Goal: Transaction & Acquisition: Purchase product/service

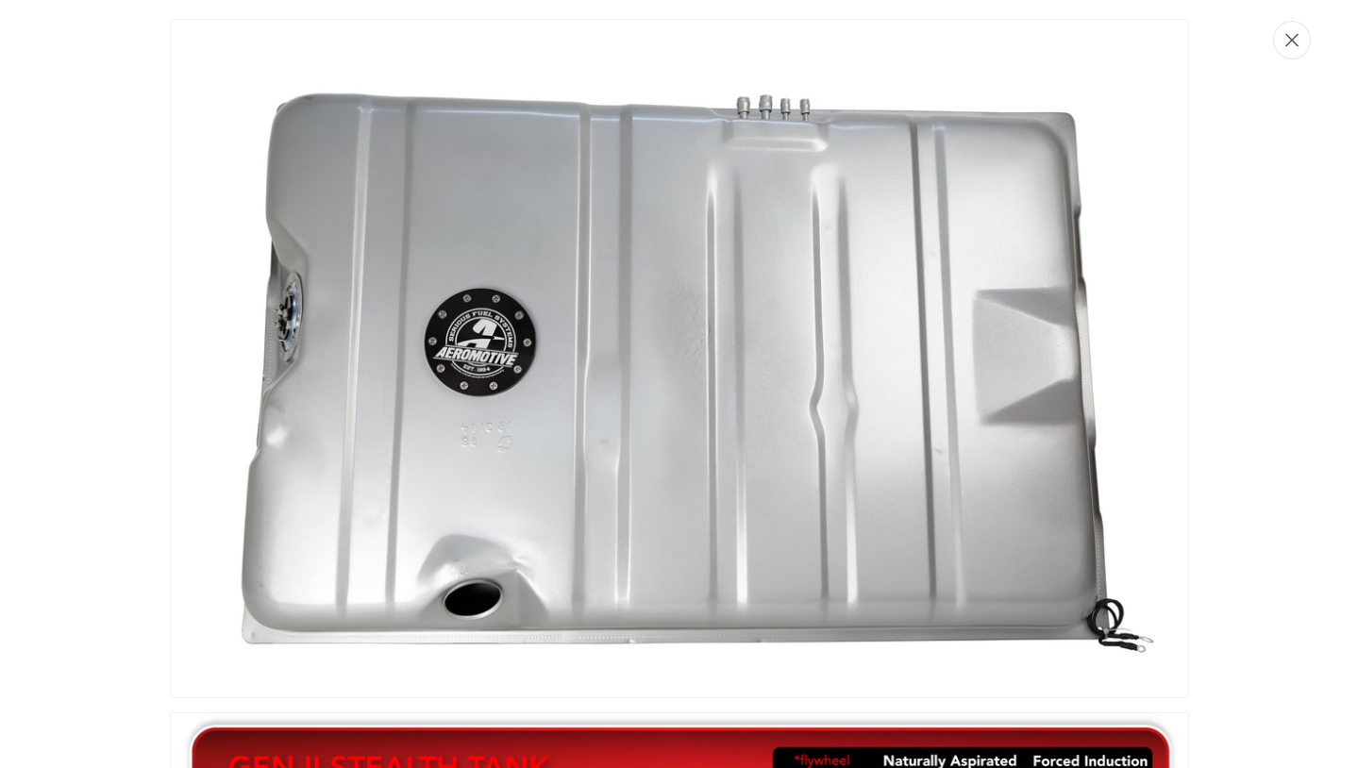
click at [1302, 39] on button "Close" at bounding box center [1292, 40] width 38 height 39
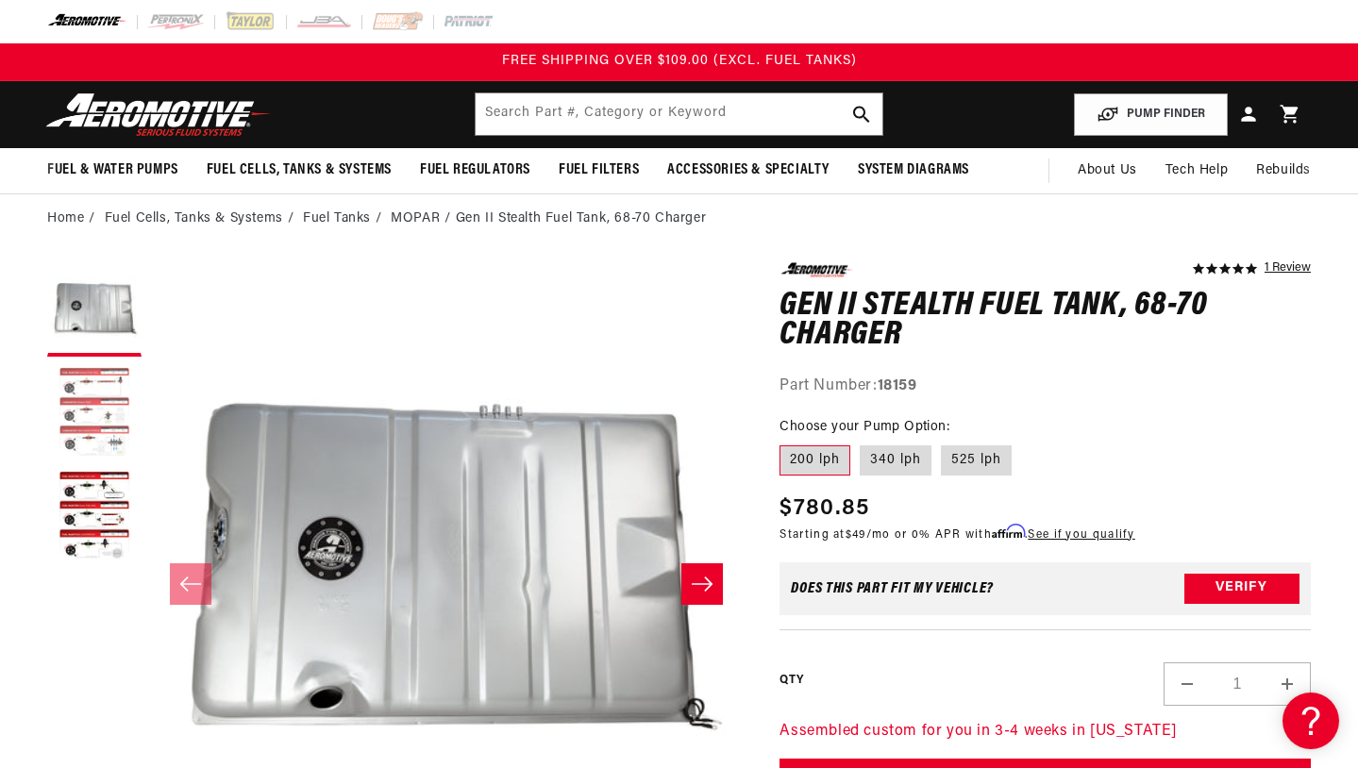
click at [109, 427] on button "Load image 2 in gallery view" at bounding box center [94, 413] width 94 height 94
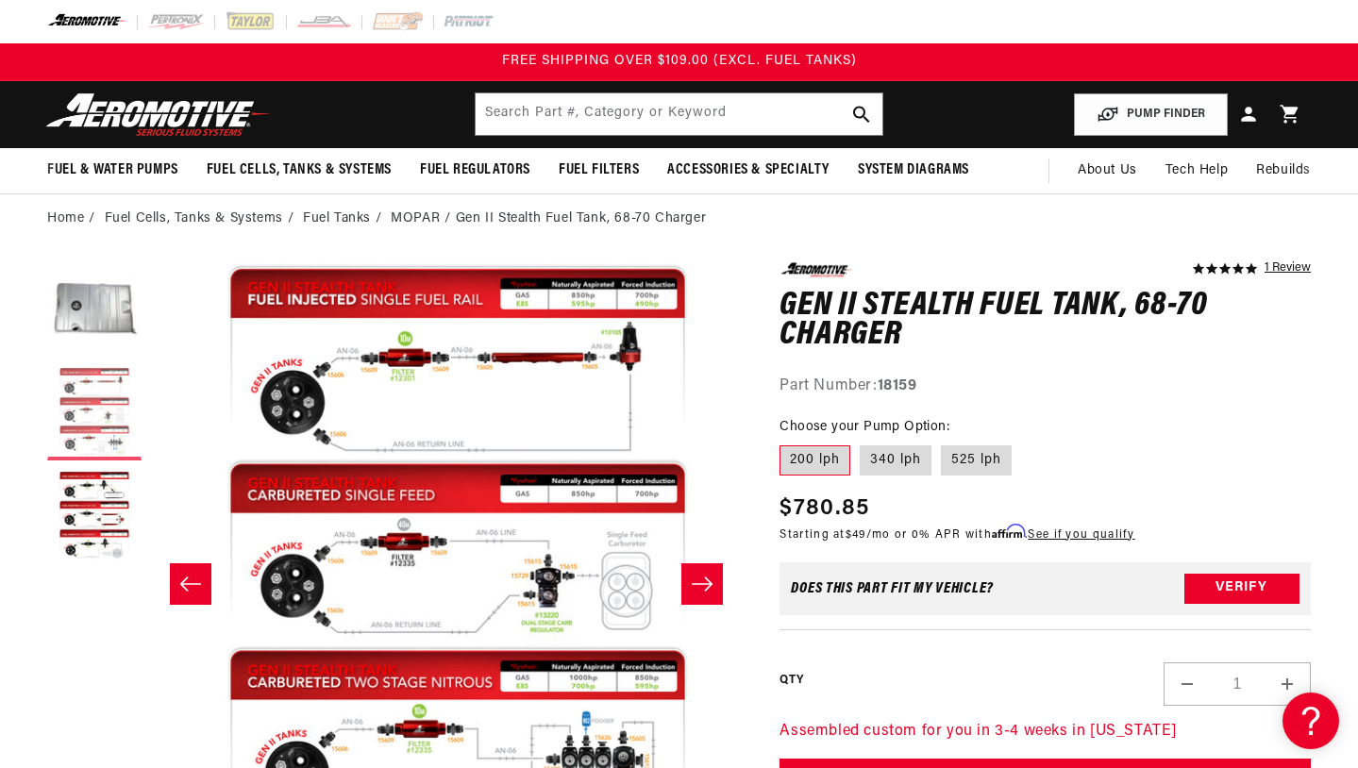
scroll to position [0, 591]
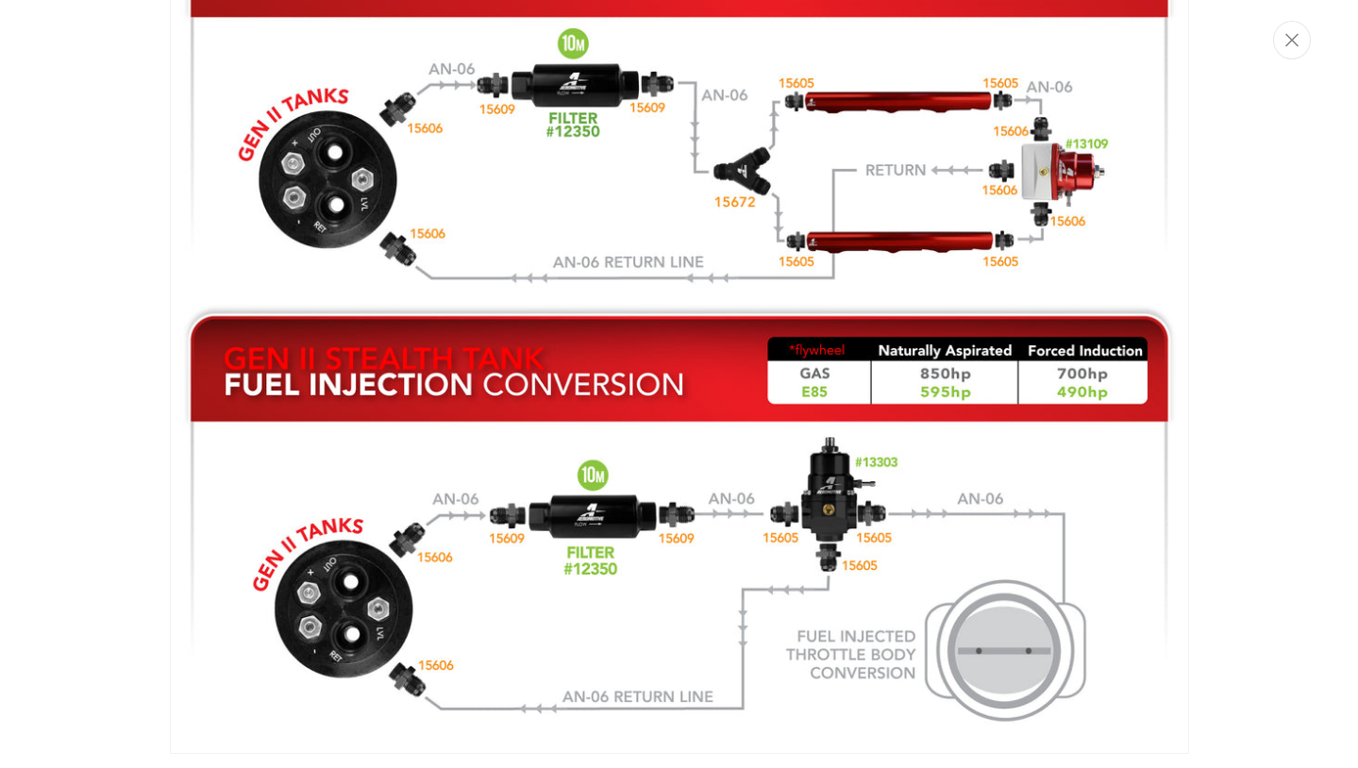
scroll to position [2520, 0]
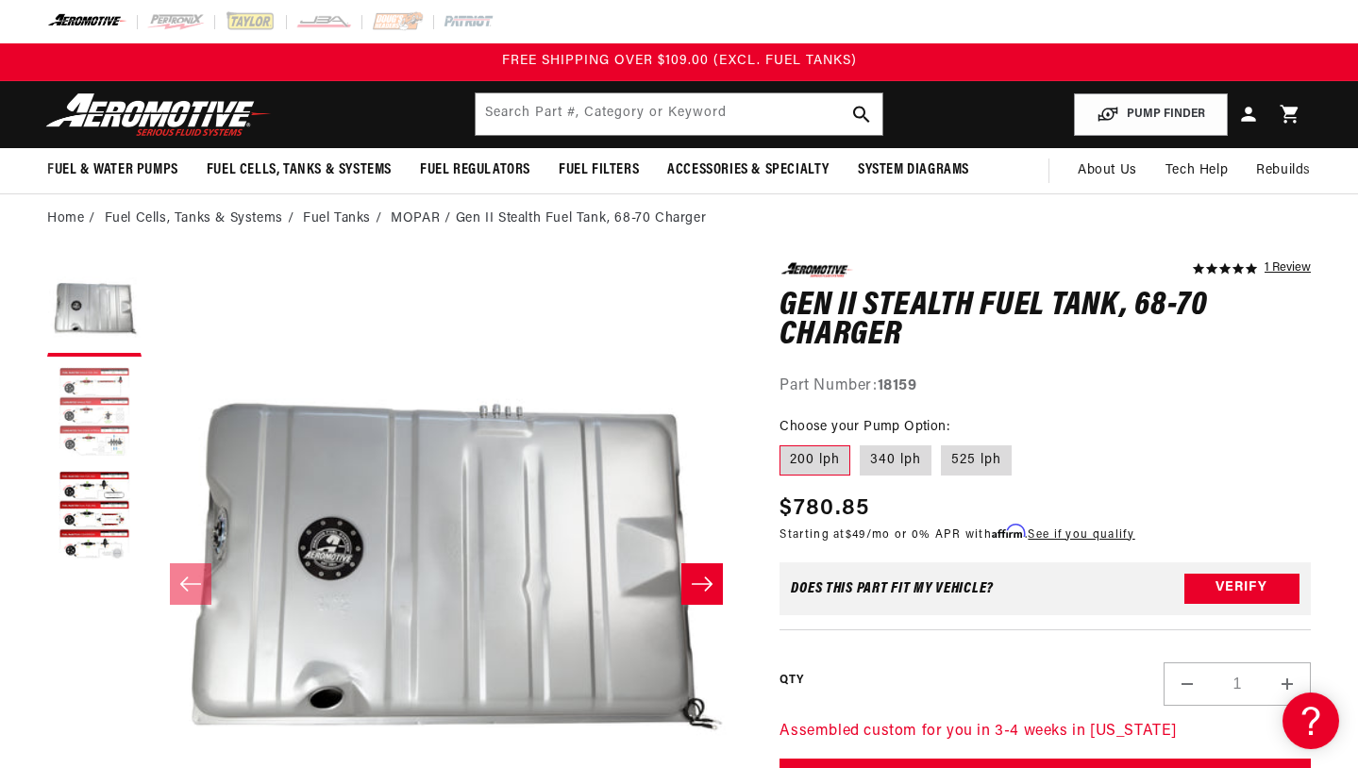
click at [100, 416] on button "Load image 2 in gallery view" at bounding box center [94, 413] width 94 height 94
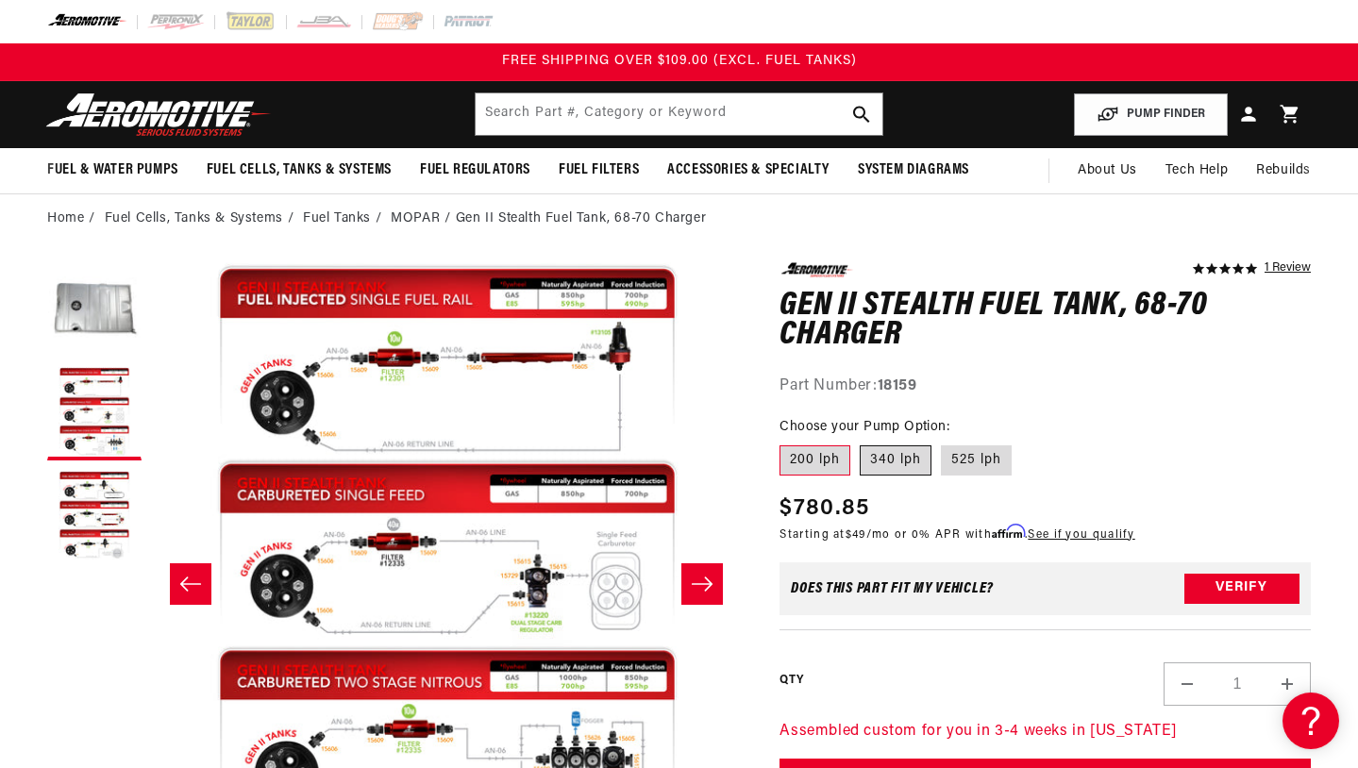
click at [902, 460] on label "340 lph" at bounding box center [896, 460] width 72 height 30
click at [861, 443] on input "340 lph" at bounding box center [860, 442] width 1 height 1
radio input "true"
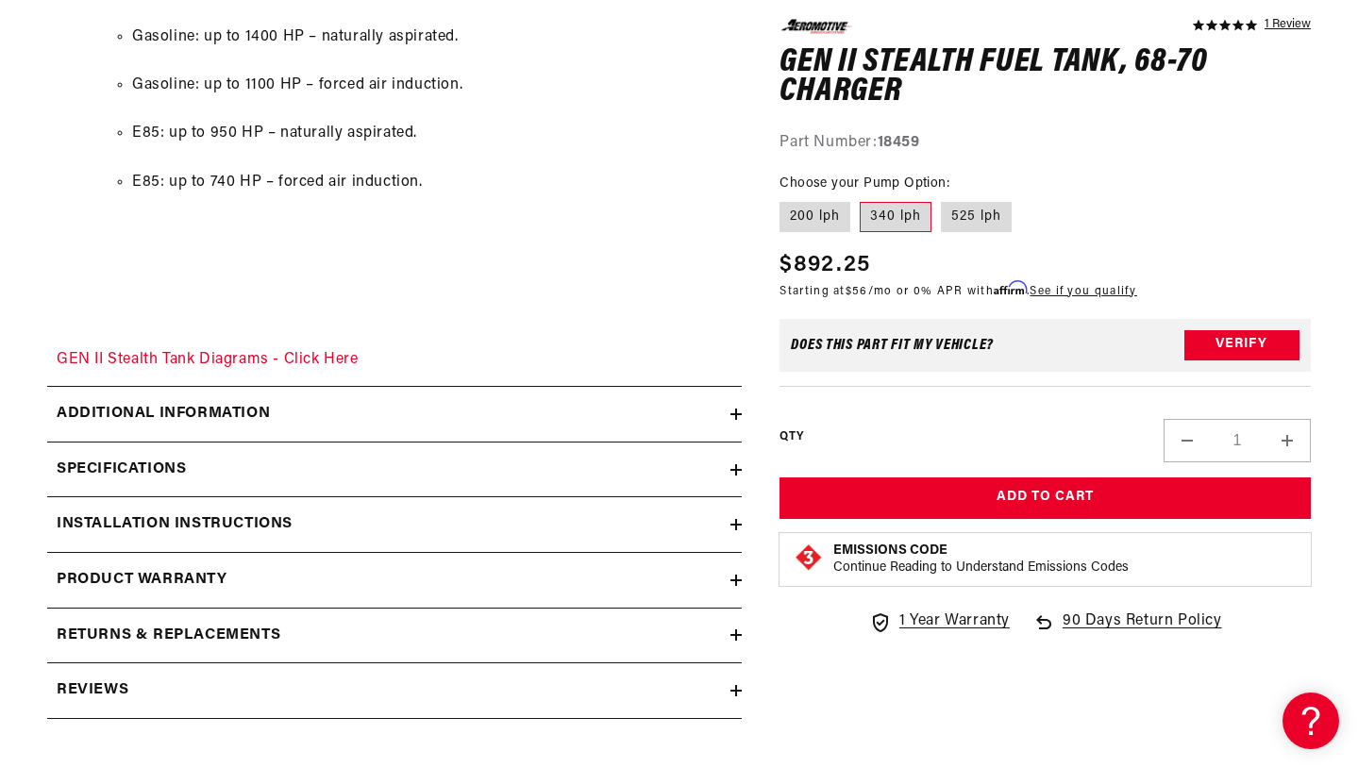
scroll to position [3244, 0]
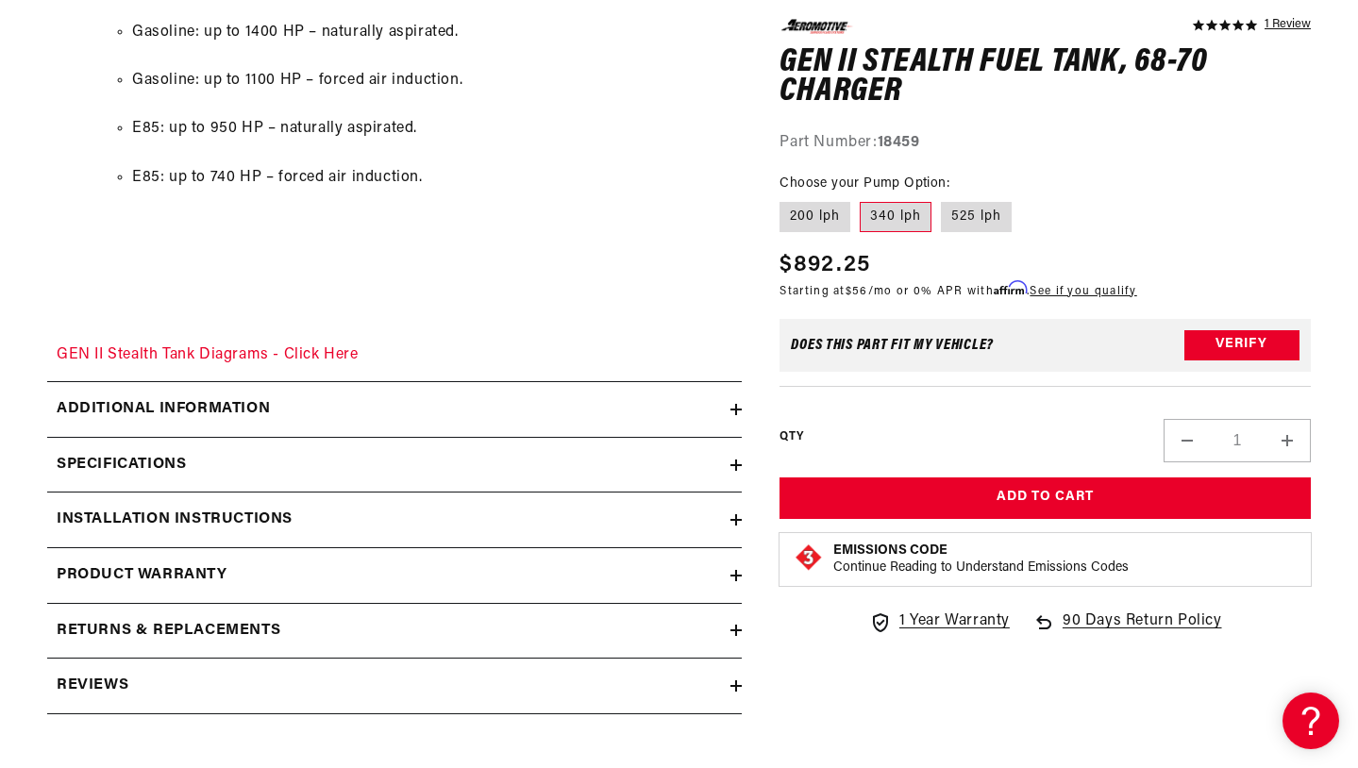
click at [196, 508] on h2 "Installation Instructions" at bounding box center [175, 520] width 236 height 25
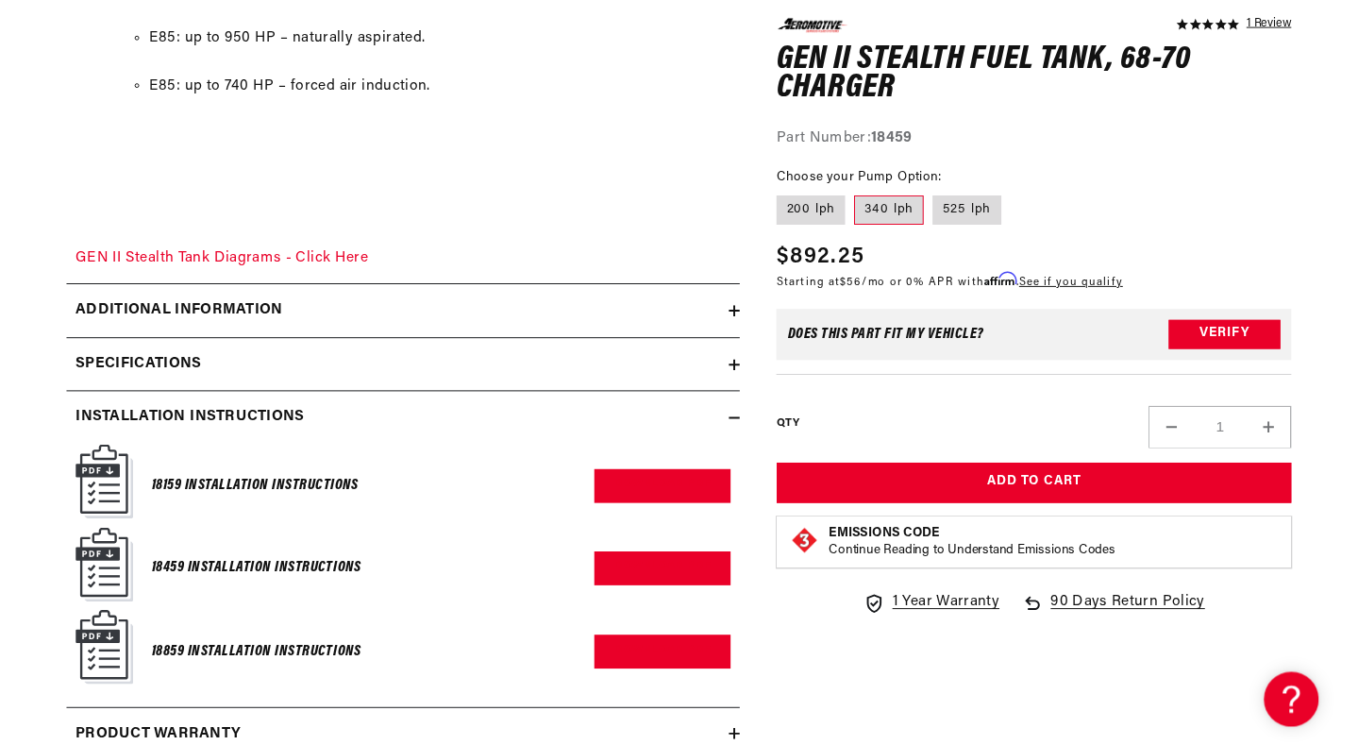
scroll to position [3335, 0]
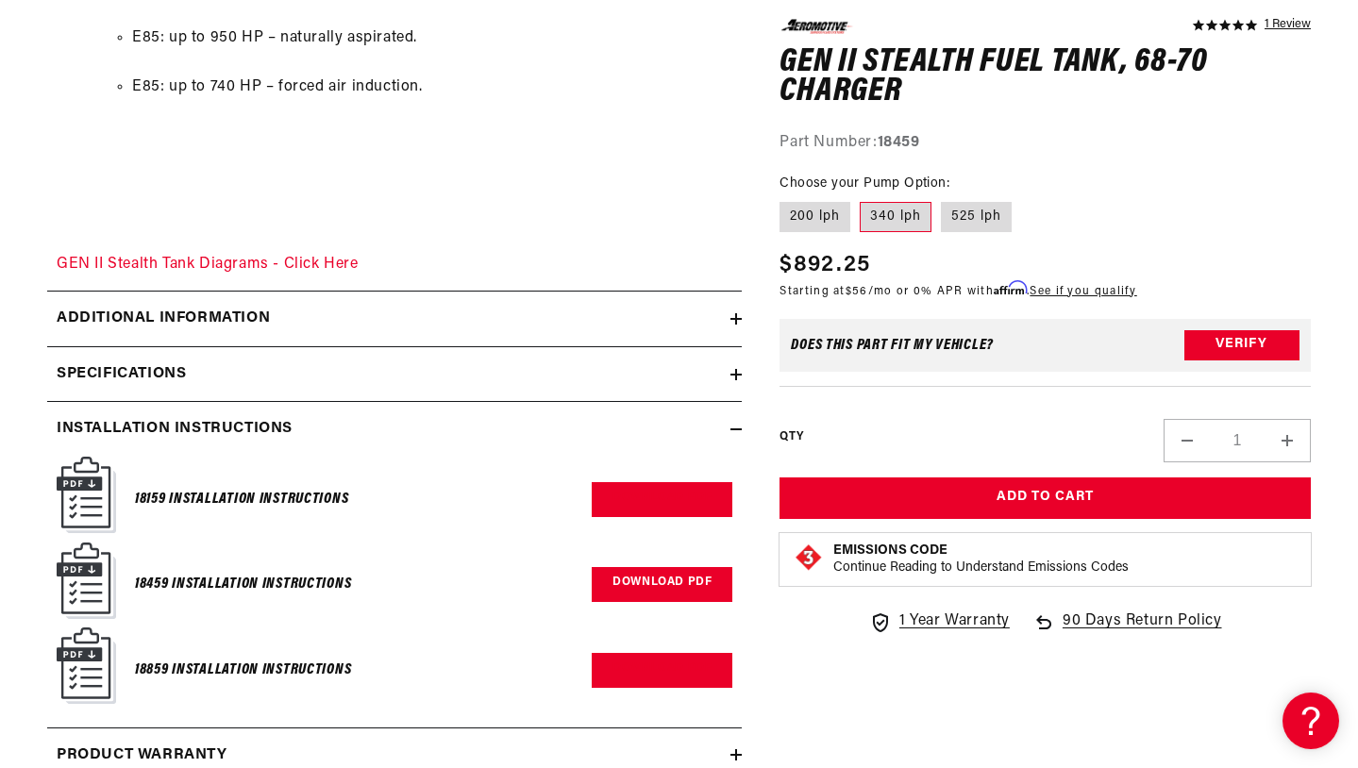
click at [666, 567] on link "Download PDF" at bounding box center [662, 584] width 141 height 35
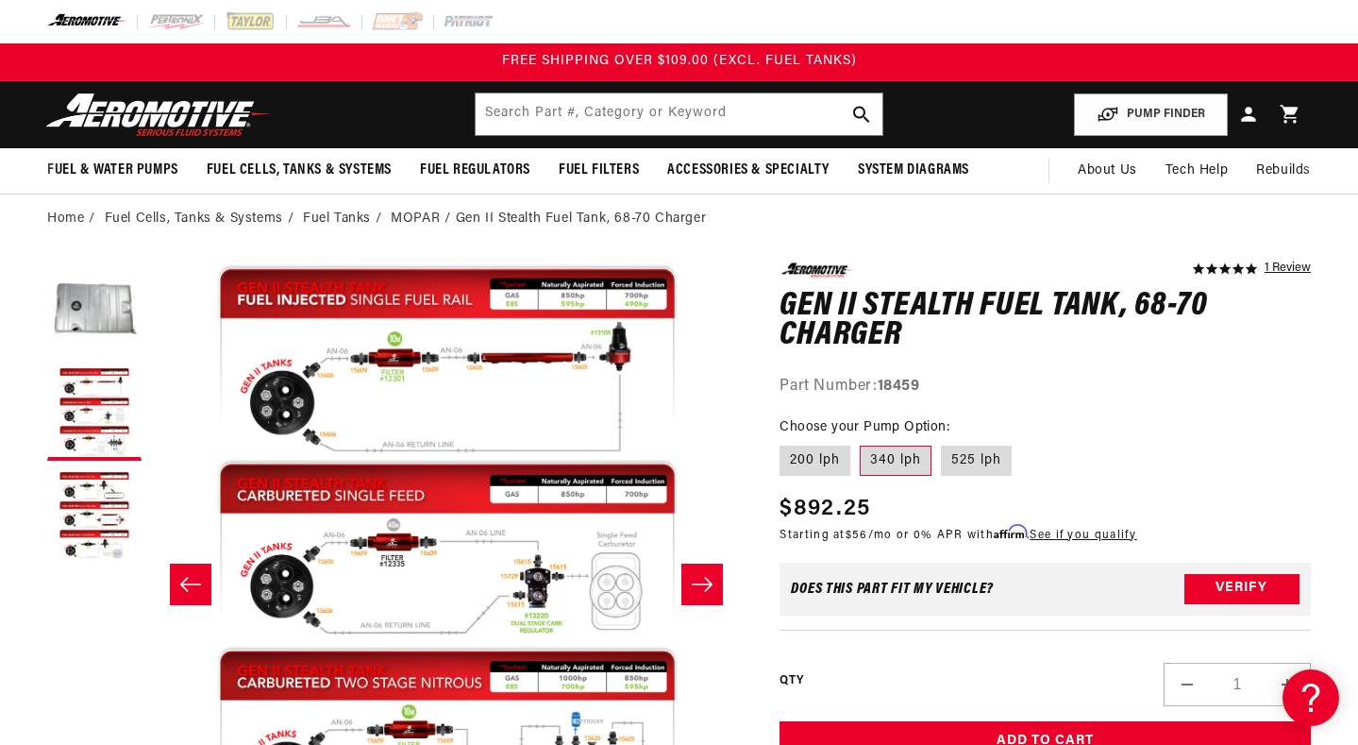
scroll to position [0, 0]
click at [615, 126] on input "text" at bounding box center [679, 114] width 407 height 42
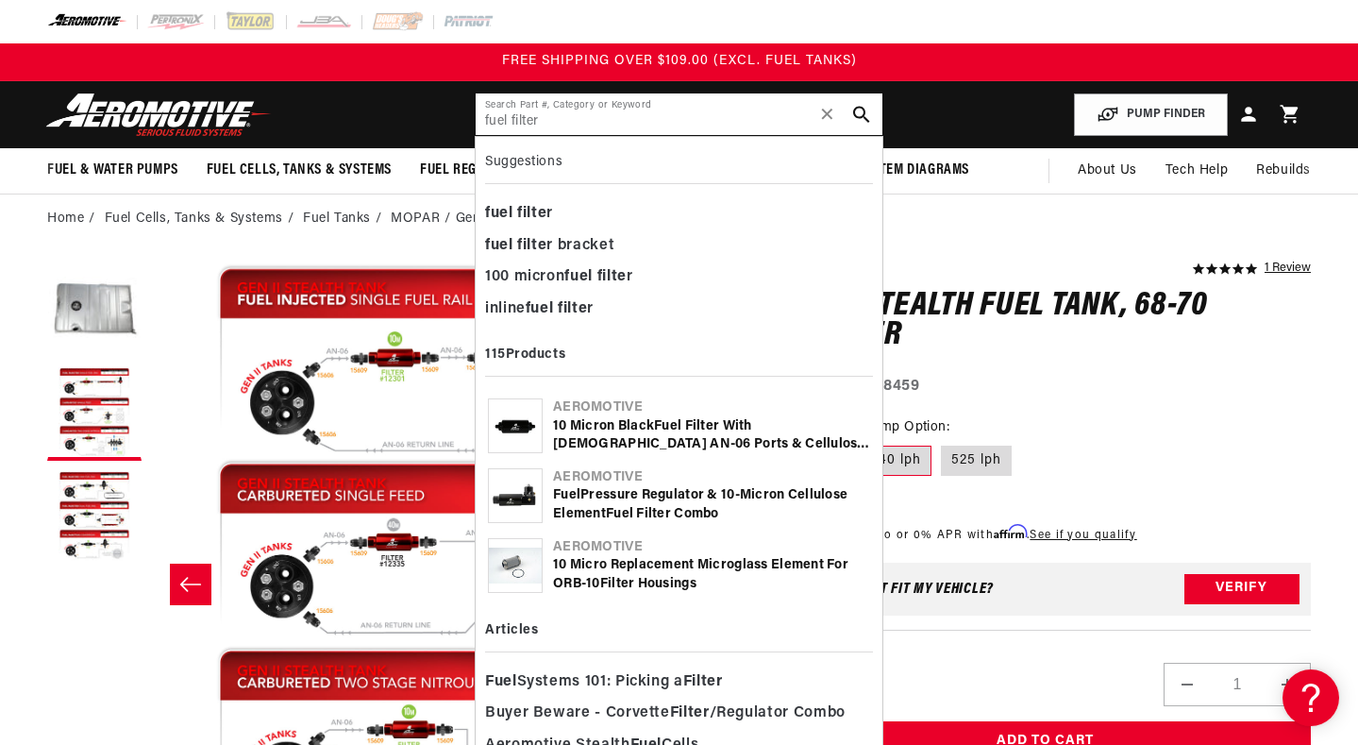
type input "fuel filter"
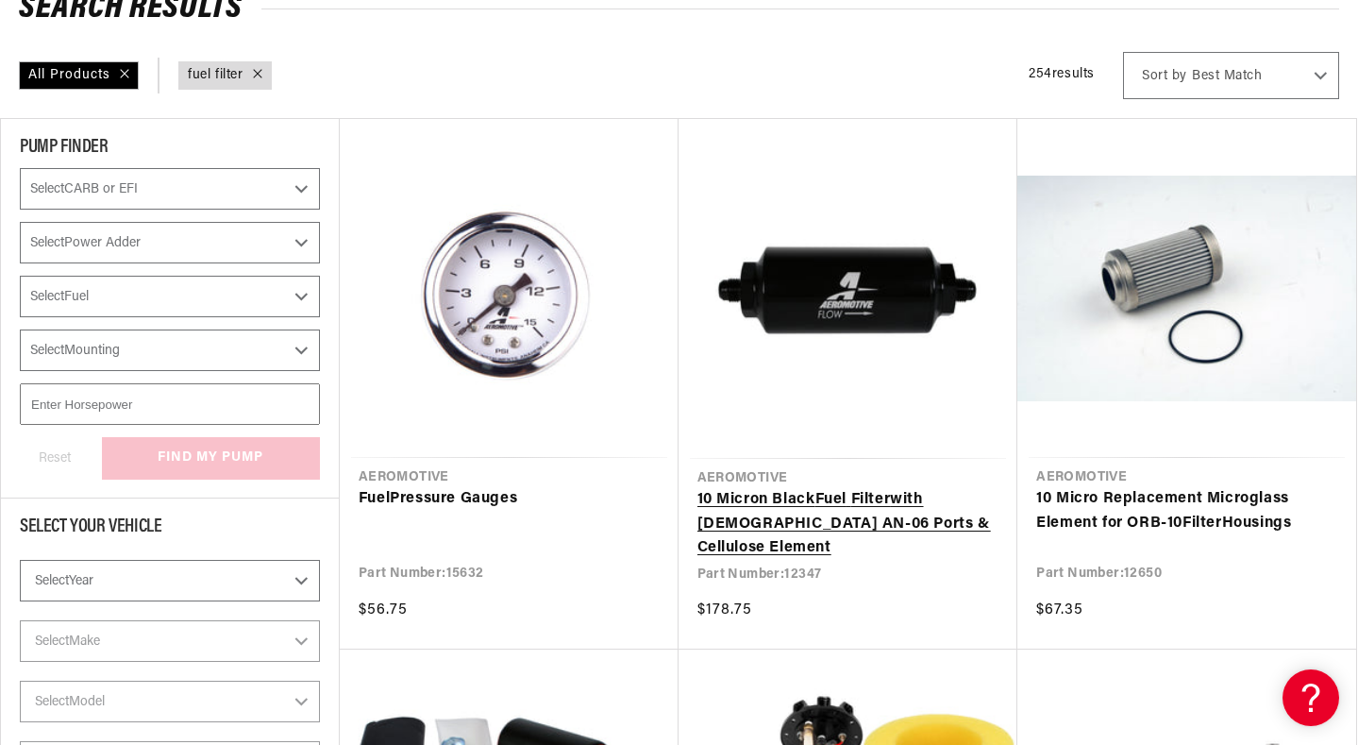
click at [822, 488] on link "10 Micron Black Fuel Filter with Male AN-06 Ports & Cellulose Element" at bounding box center [848, 524] width 302 height 73
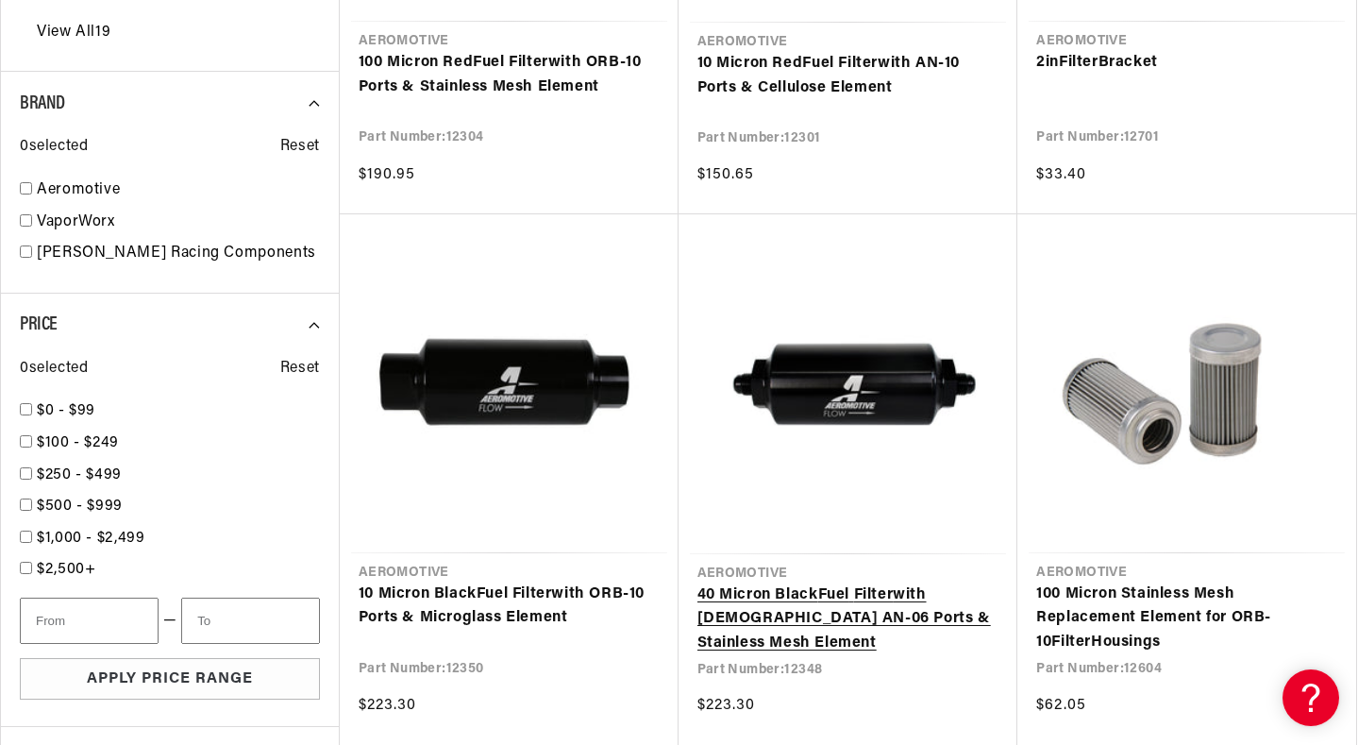
scroll to position [1851, 0]
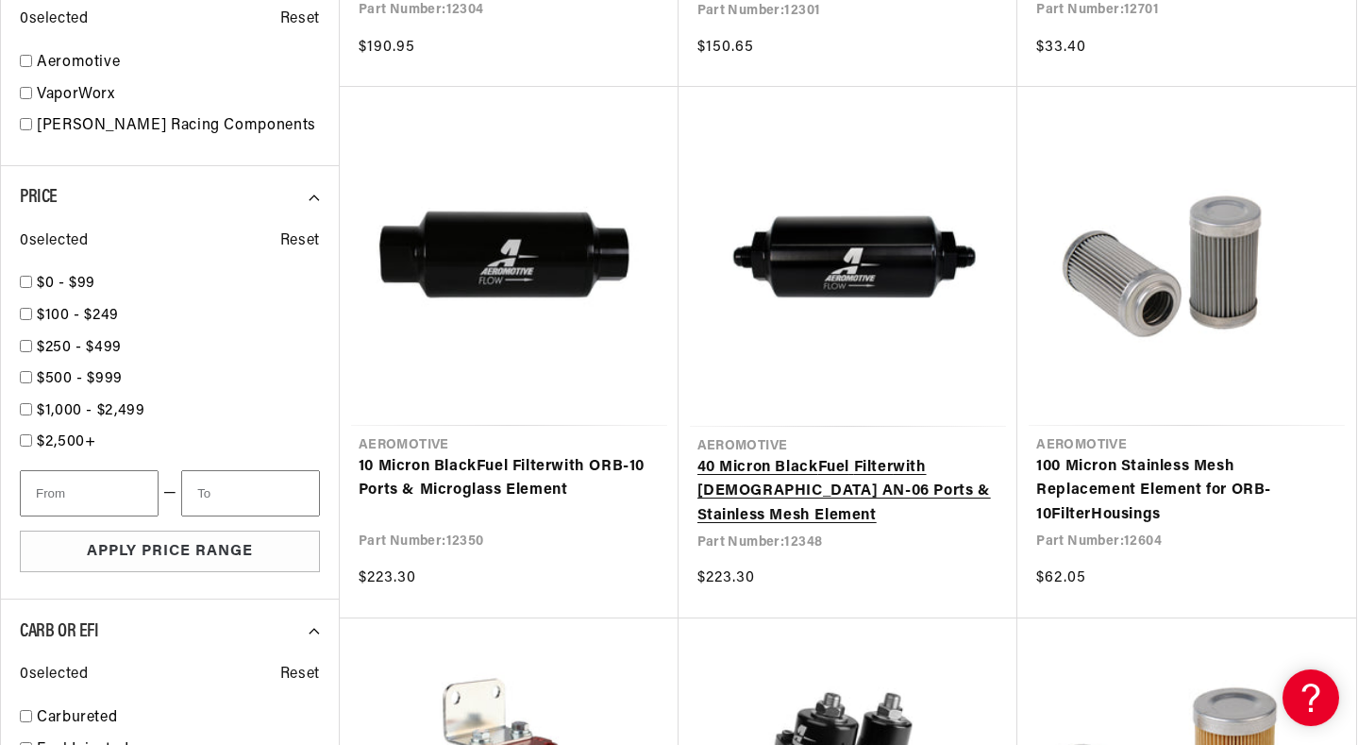
click at [841, 456] on link "40 Micron Black Fuel Filter with Male AN-06 Ports & Stainless Mesh Element" at bounding box center [848, 492] width 302 height 73
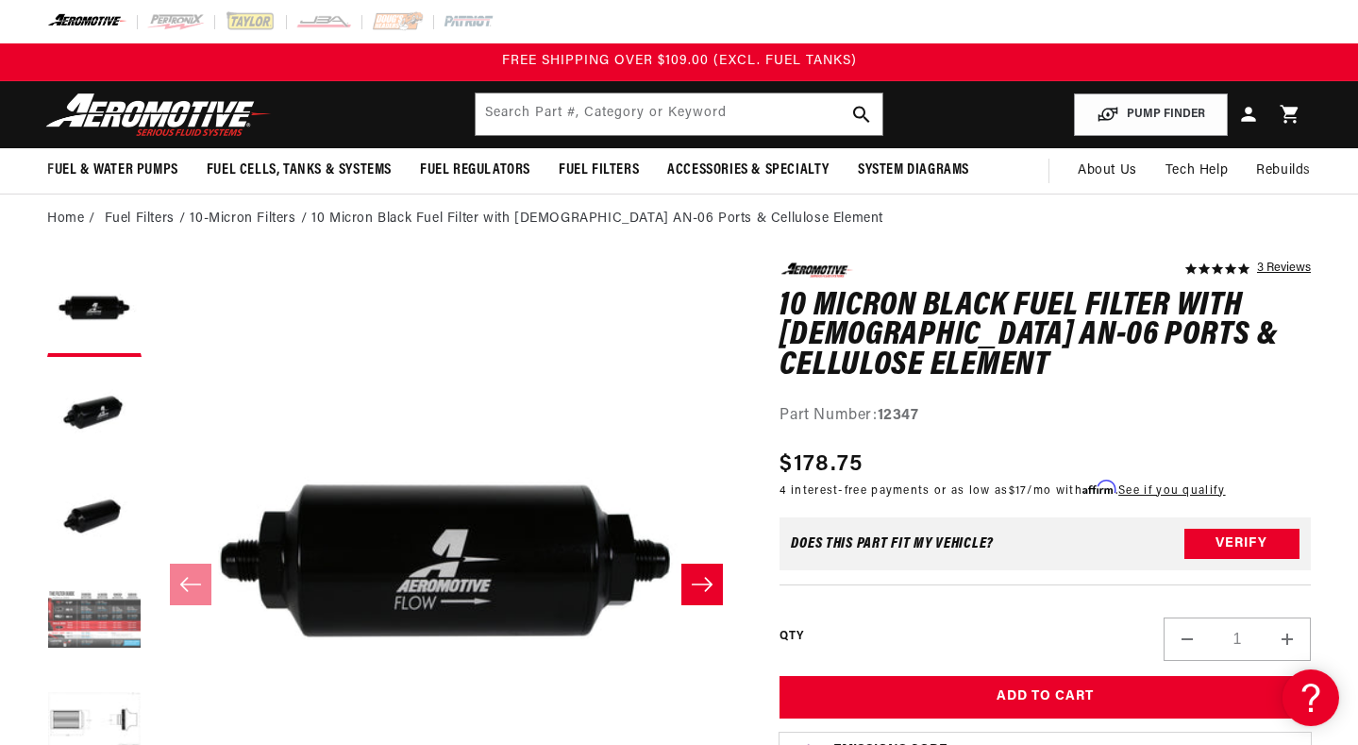
click at [110, 609] on button "Load image 4 in gallery view" at bounding box center [94, 621] width 94 height 94
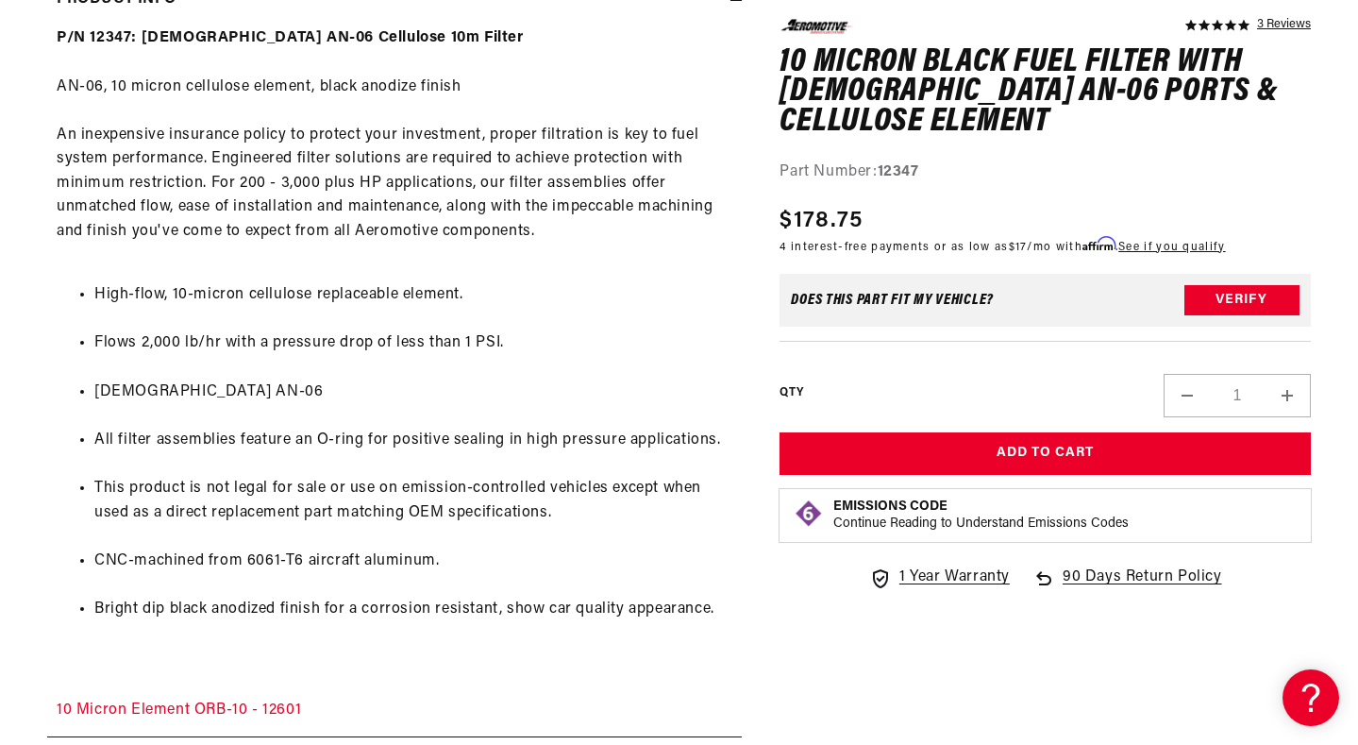
scroll to position [1047, 0]
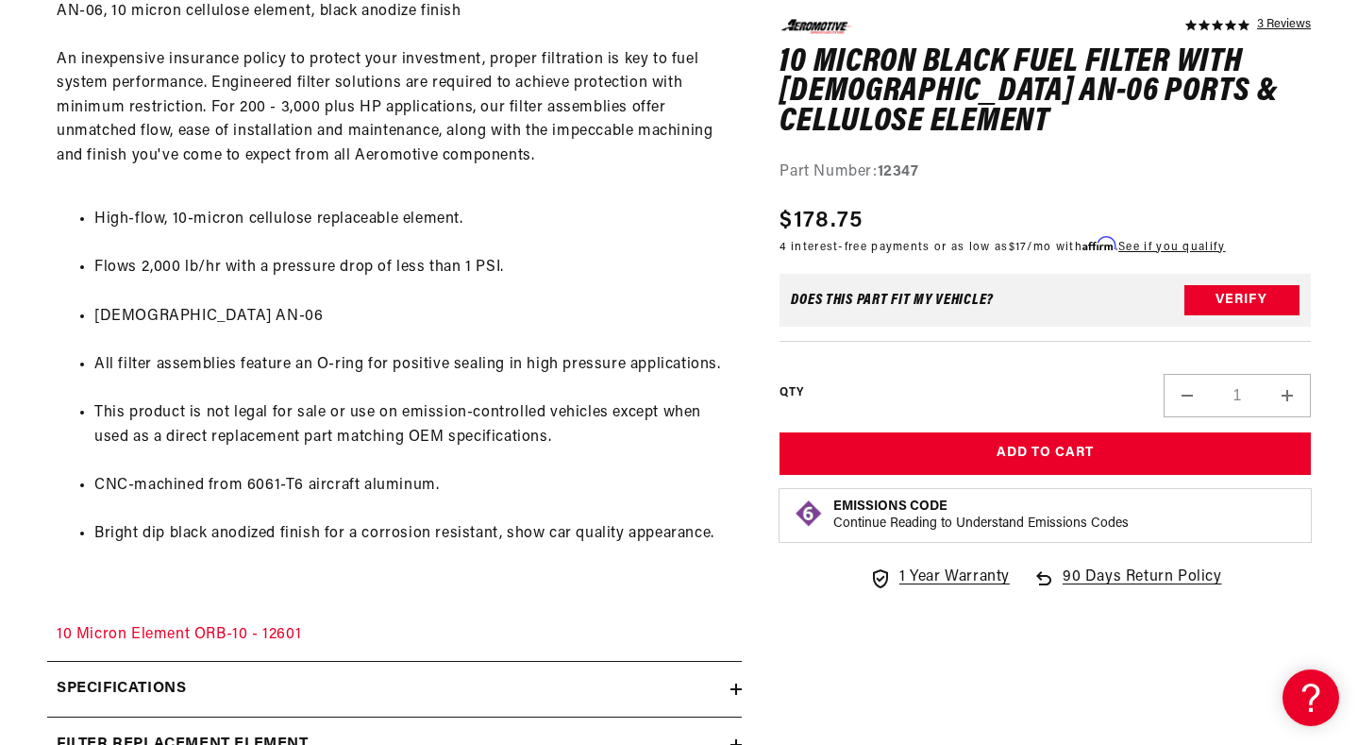
click at [506, 460] on ul "High-flow, 10-micron cellulose replaceable element. Flows 2,000 lb/hr with a pr…" at bounding box center [395, 377] width 676 height 387
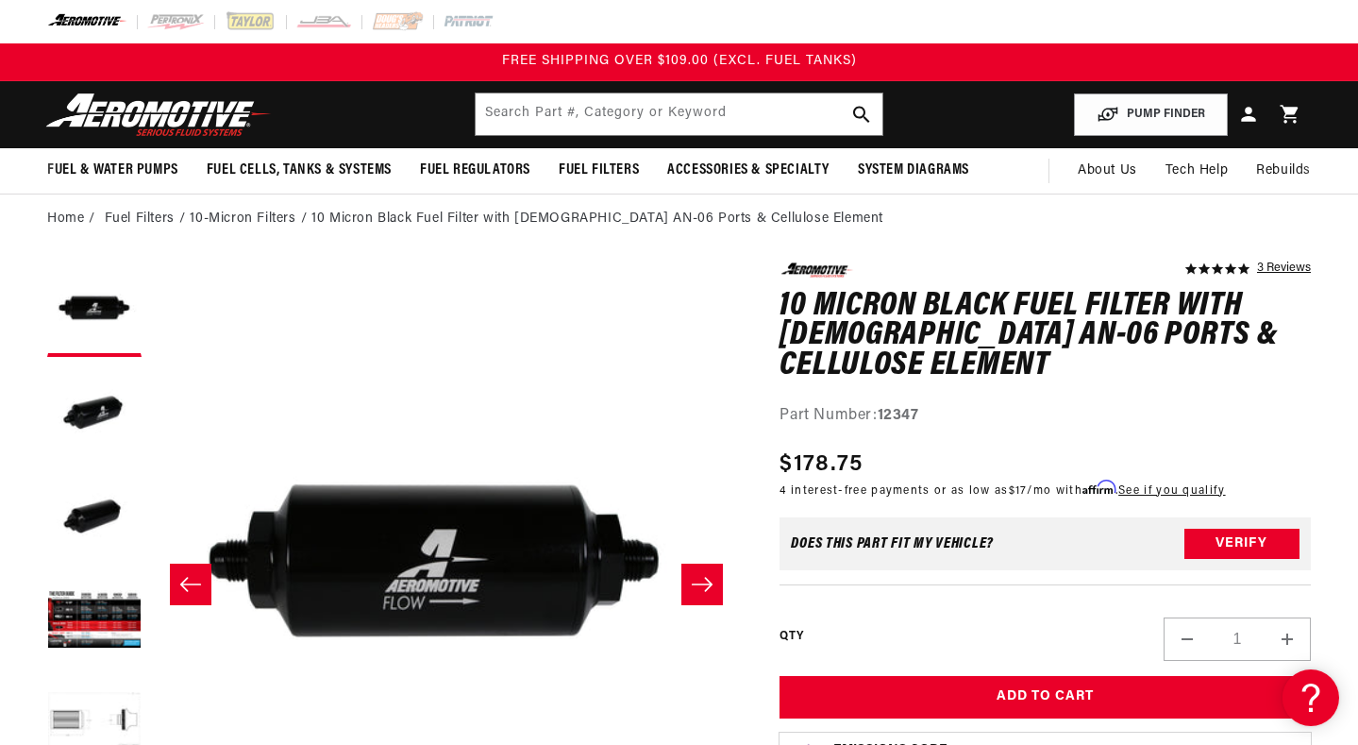
scroll to position [0, 0]
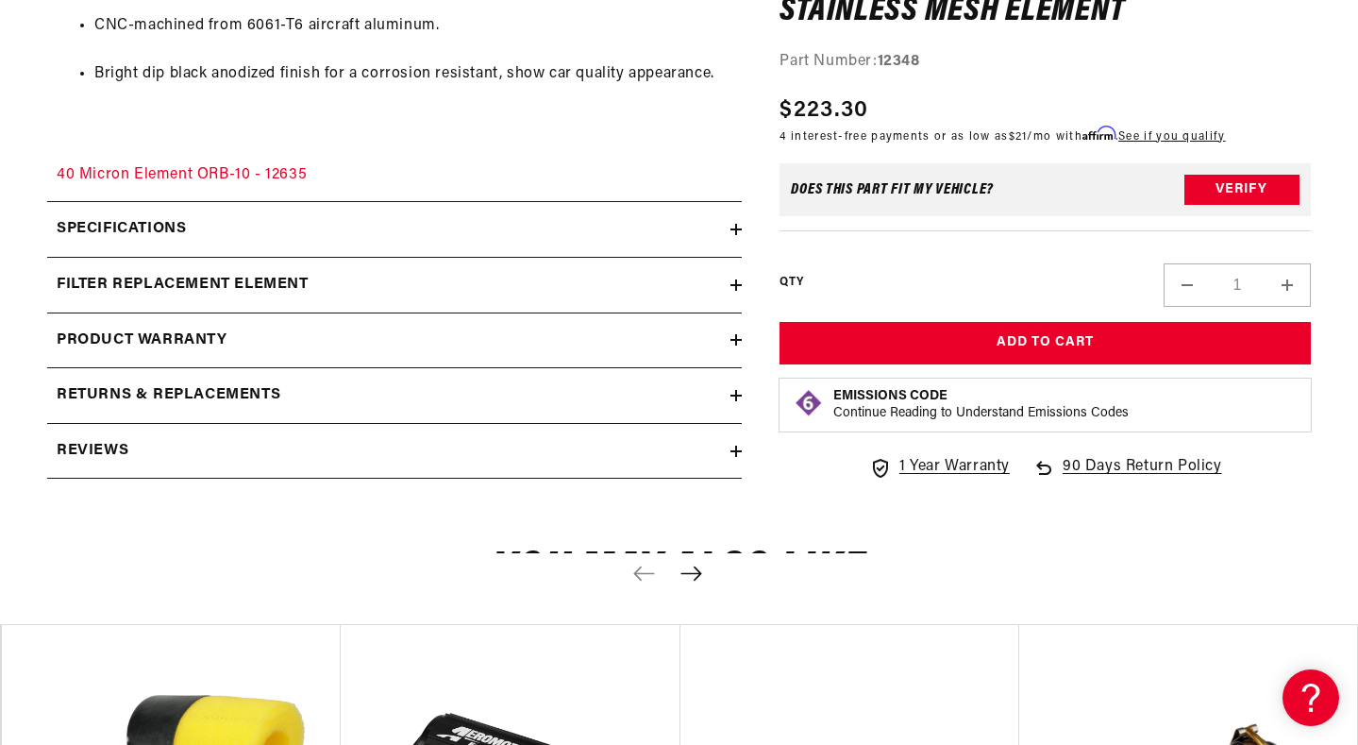
scroll to position [1510, 0]
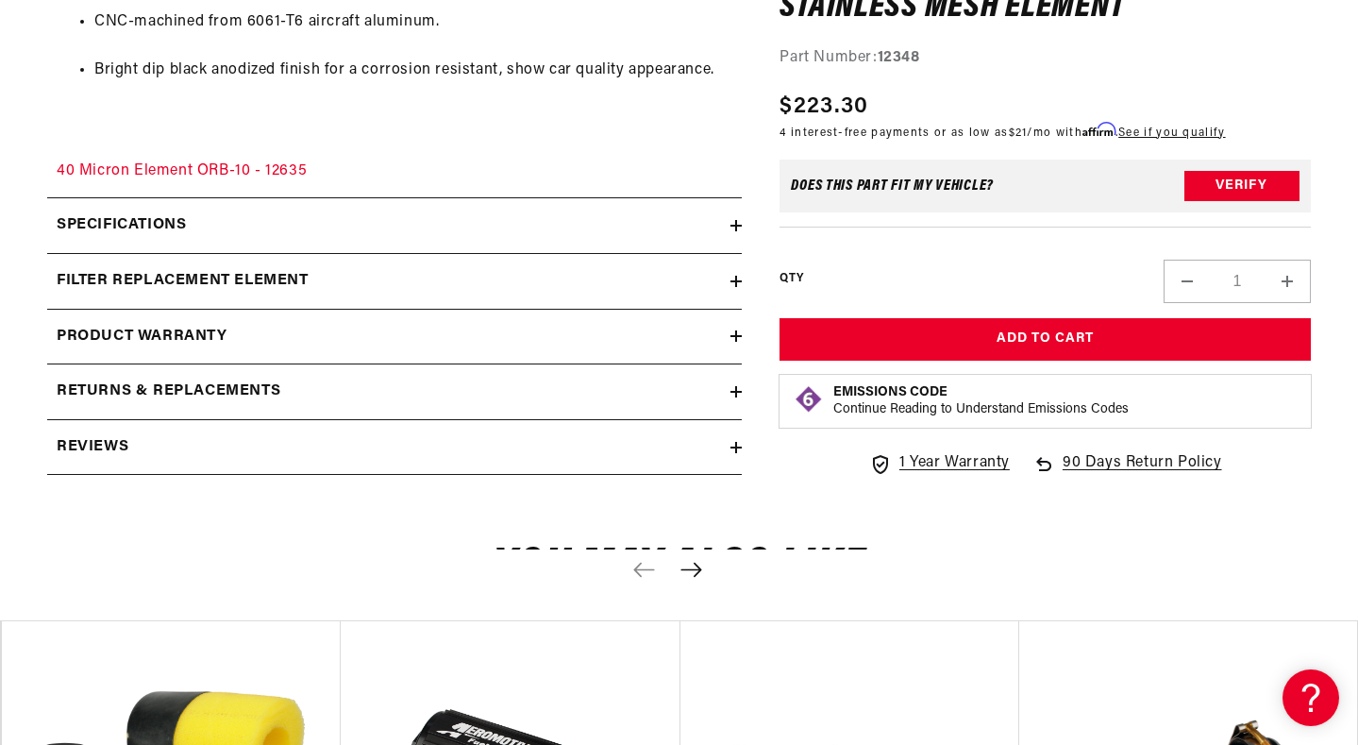
click at [489, 225] on div "Specifications" at bounding box center [388, 225] width 683 height 25
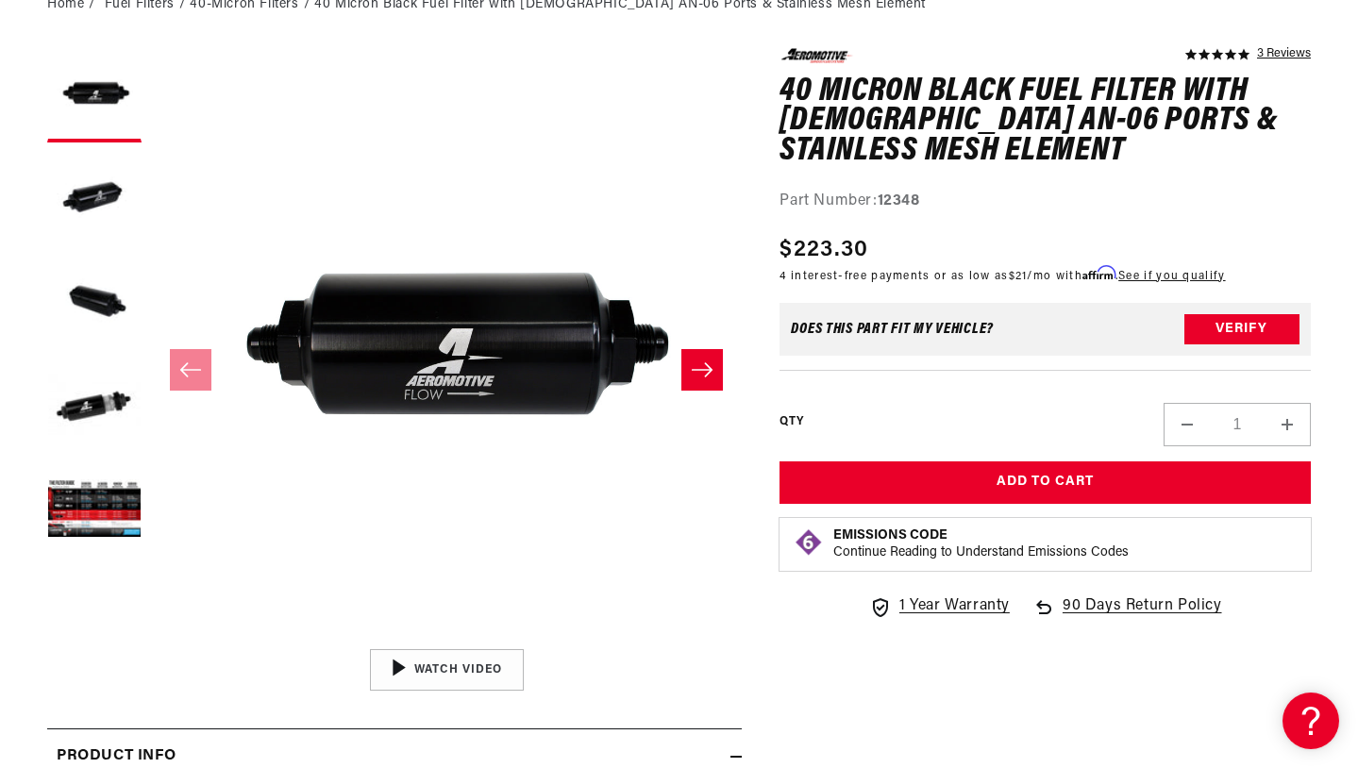
scroll to position [253, 0]
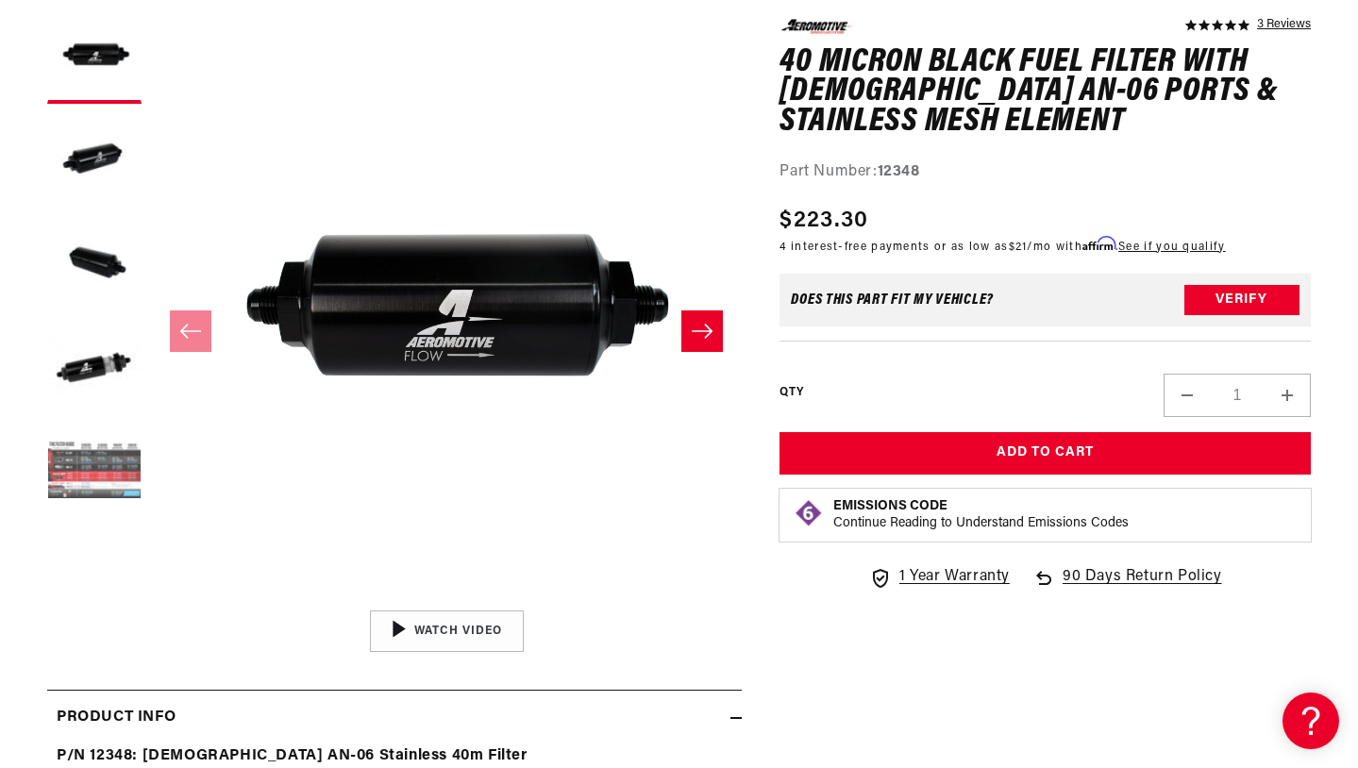
click at [92, 469] on button "Load image 5 in gallery view" at bounding box center [94, 472] width 94 height 94
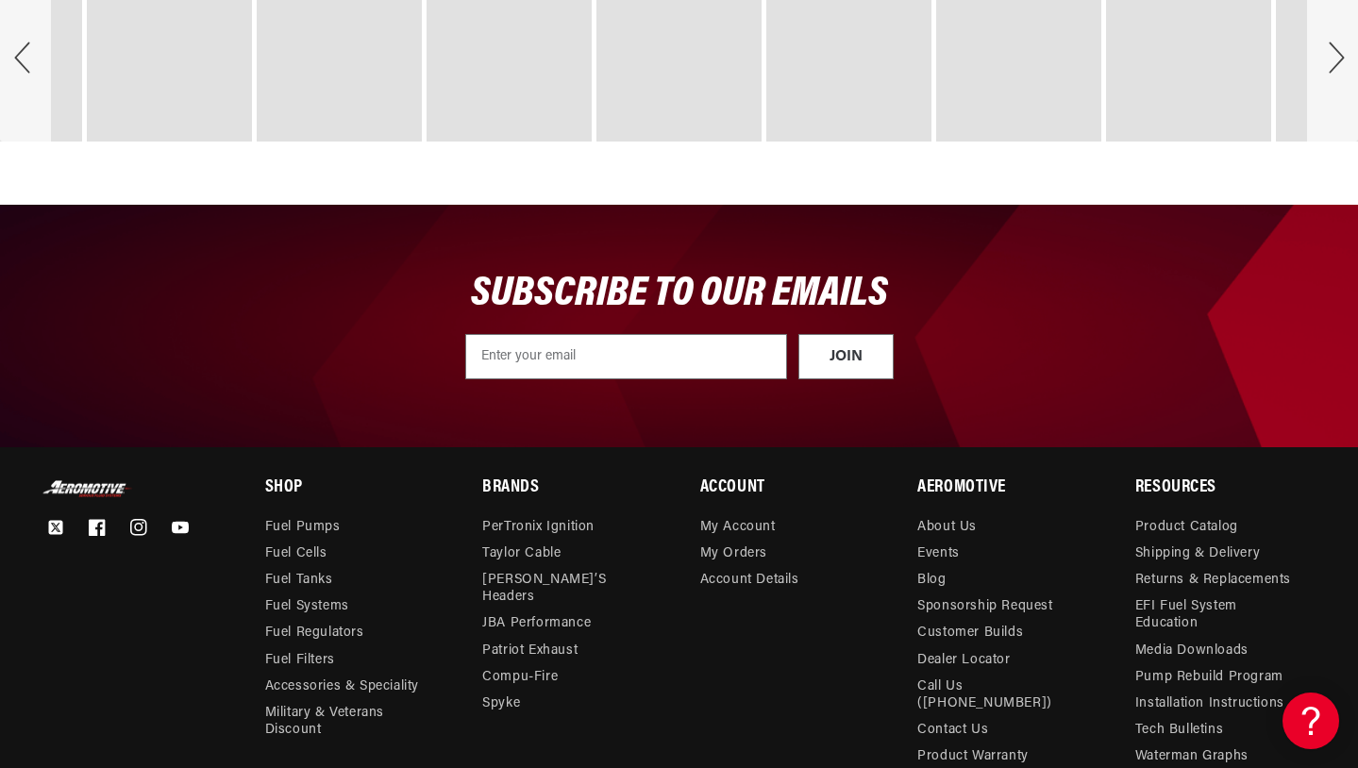
scroll to position [4820, 0]
